Goal: Information Seeking & Learning: Learn about a topic

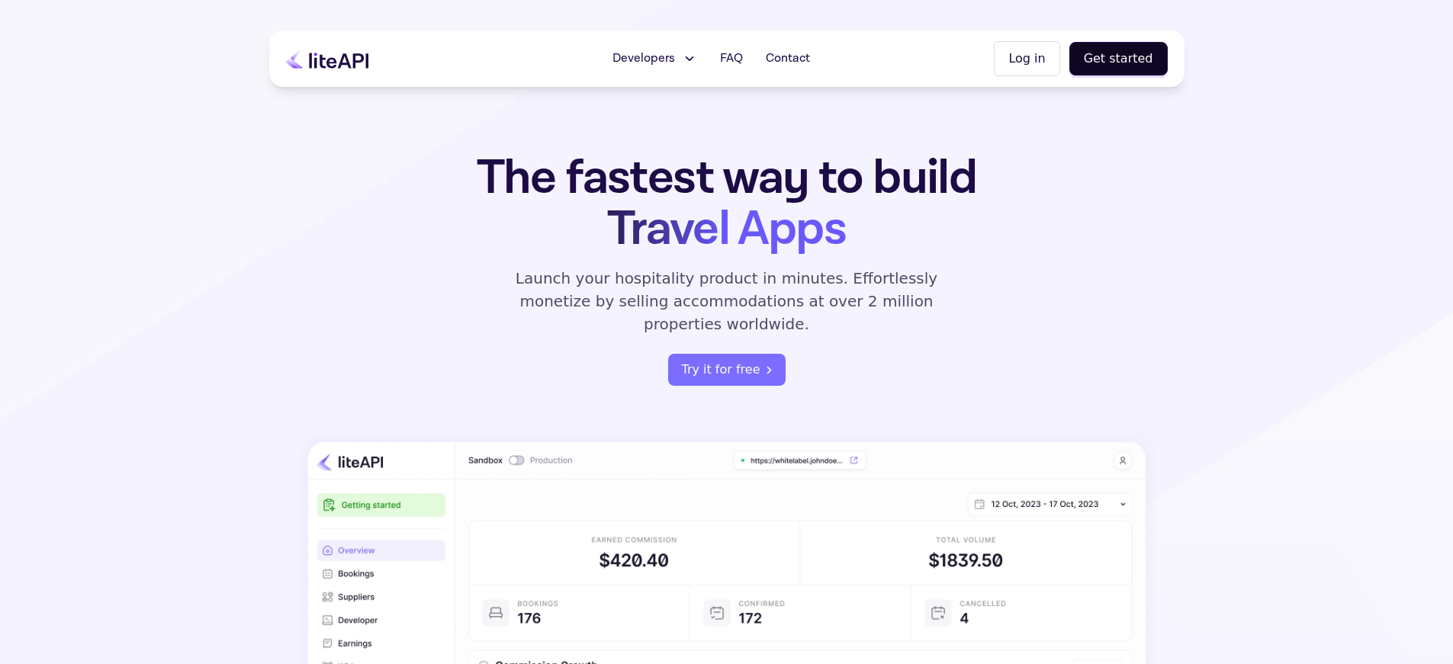
click at [658, 59] on span "Developers" at bounding box center [643, 59] width 63 height 18
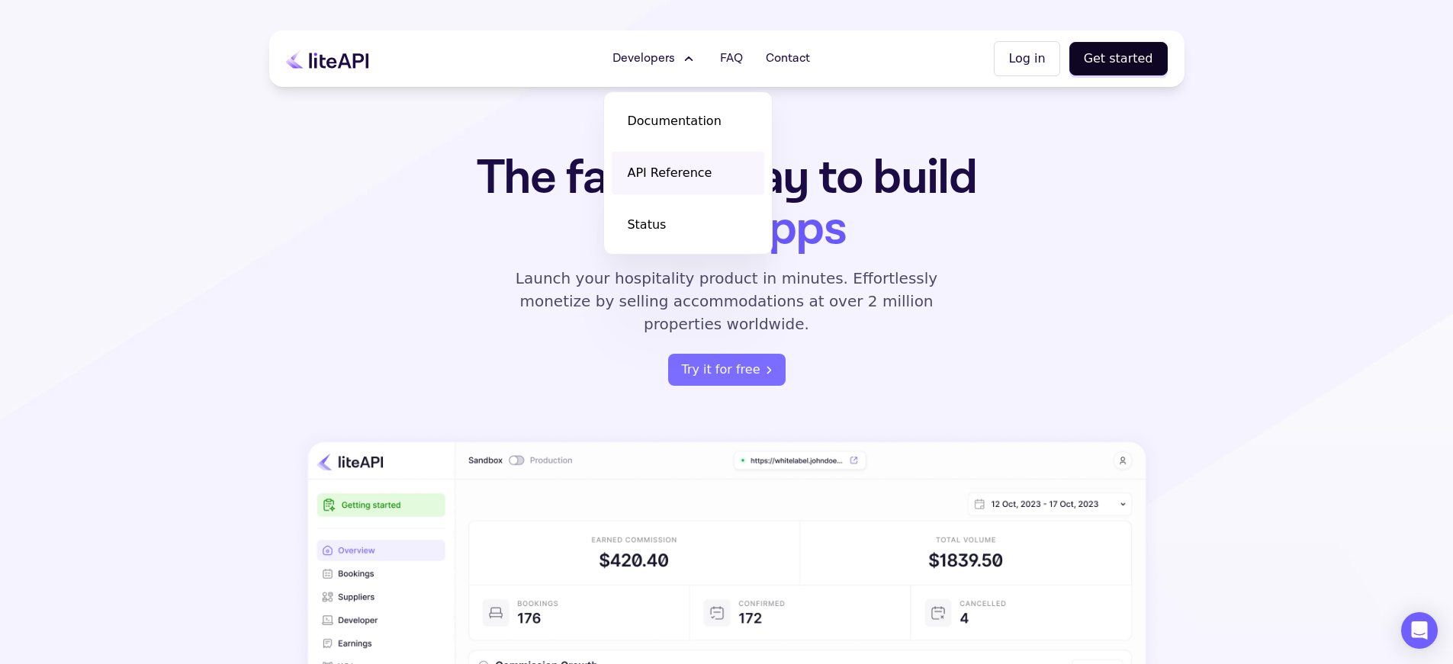
click at [709, 181] on span "API Reference" at bounding box center [669, 173] width 85 height 18
click at [699, 168] on span "API Reference" at bounding box center [669, 173] width 85 height 18
click at [664, 232] on span "Status" at bounding box center [646, 225] width 39 height 18
click at [664, 64] on span "Developers" at bounding box center [643, 59] width 63 height 18
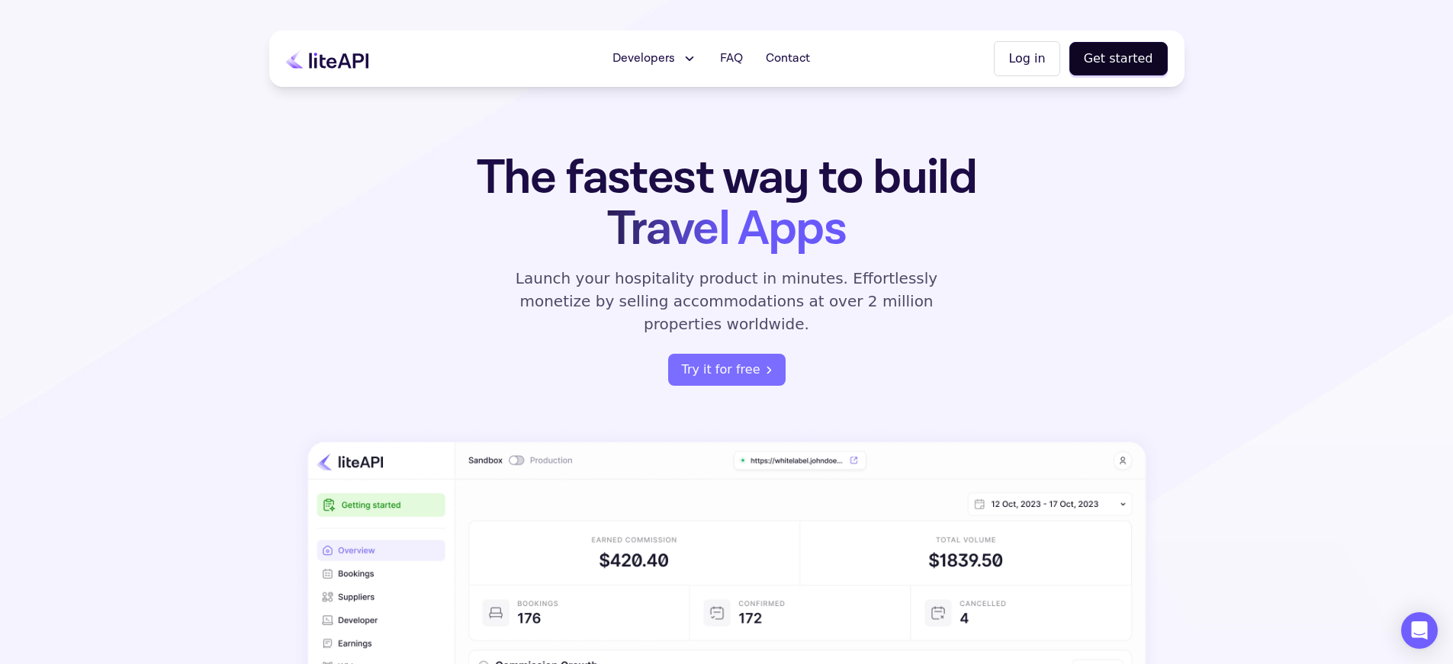
click at [332, 53] on icon at bounding box center [327, 59] width 82 height 20
click at [810, 59] on span "Contact" at bounding box center [788, 59] width 44 height 18
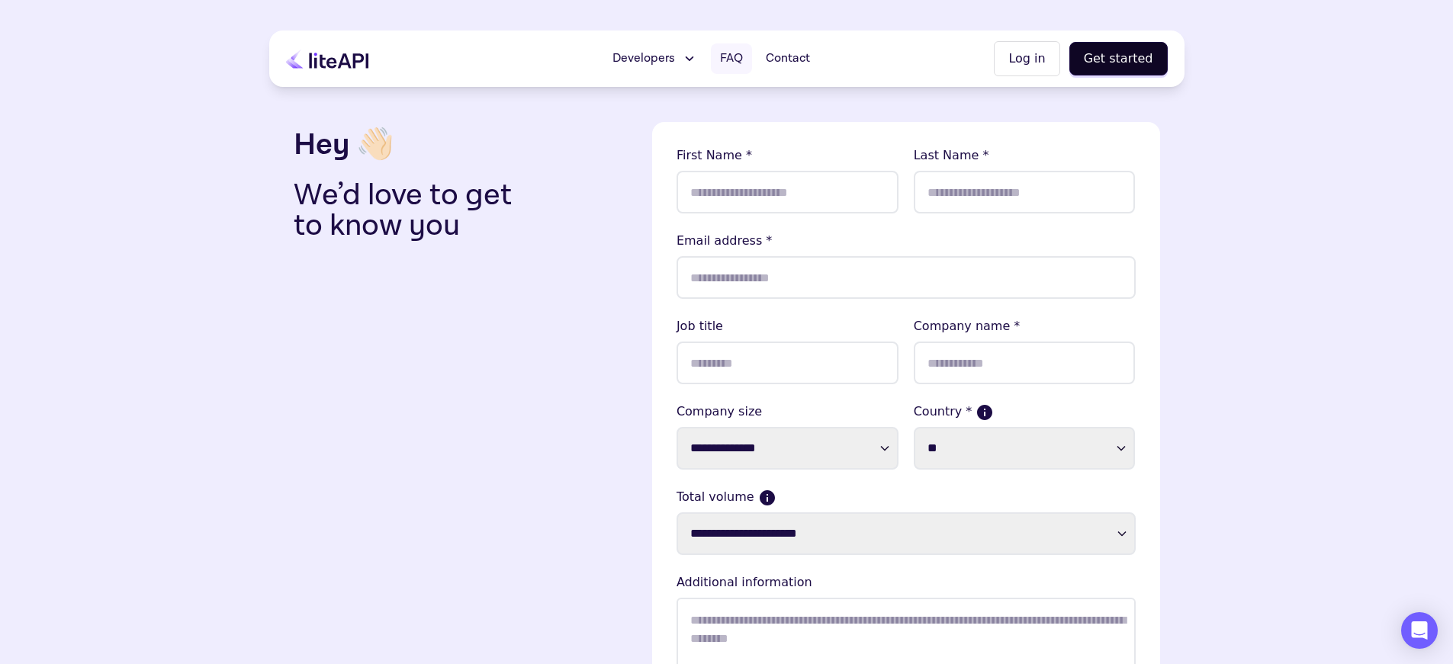
click at [725, 66] on span "FAQ" at bounding box center [731, 59] width 23 height 18
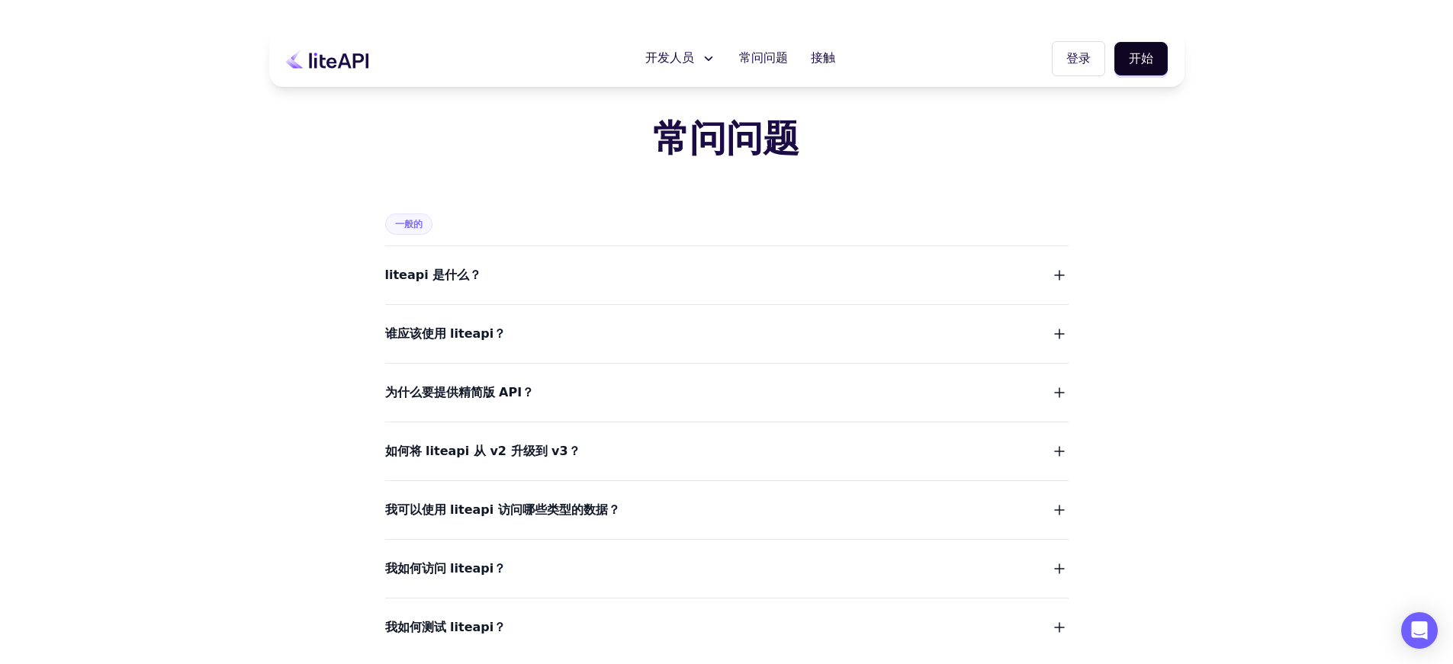
click at [825, 456] on button "如何将 liteapi 从 v2 升级到 v3？" at bounding box center [726, 451] width 683 height 21
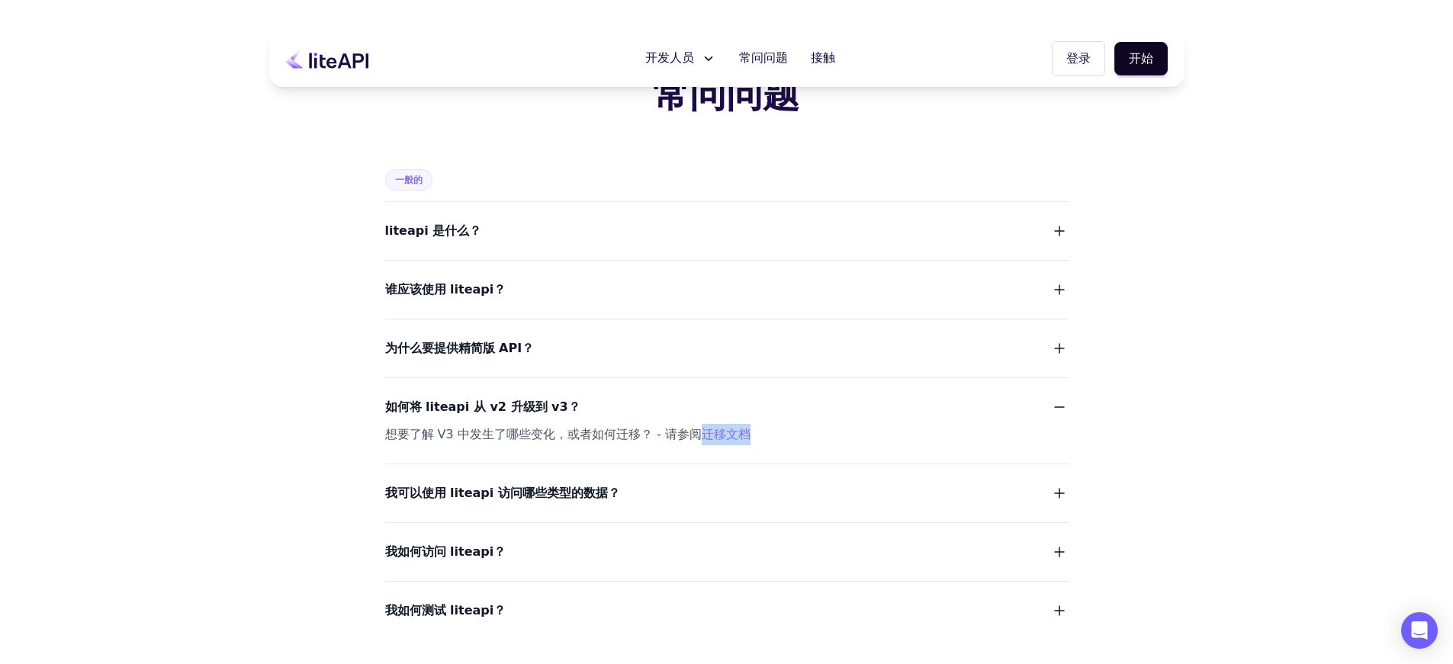
scroll to position [43, 0]
